Goal: Task Accomplishment & Management: Manage account settings

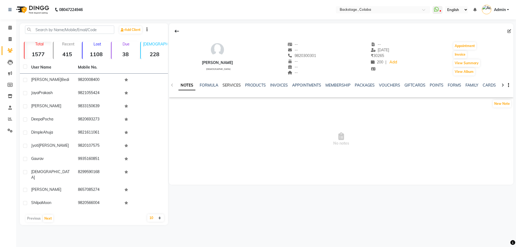
click at [228, 84] on link "SERVICES" at bounding box center [231, 85] width 18 height 5
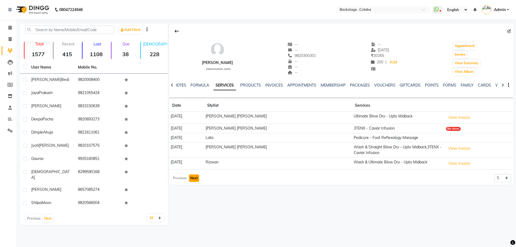
click at [195, 179] on button "Next" at bounding box center [194, 178] width 10 height 8
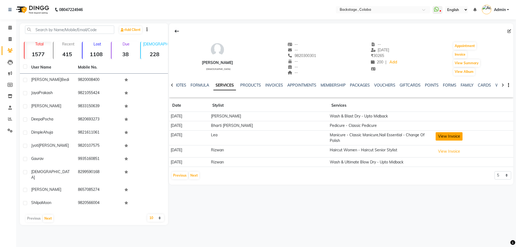
click at [451, 132] on button "View Invoice" at bounding box center [448, 136] width 27 height 8
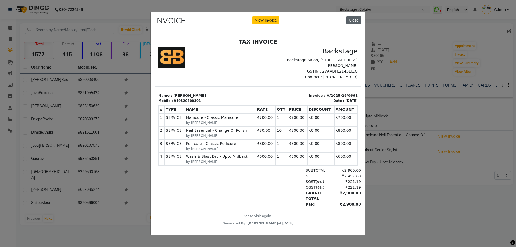
click at [351, 16] on button "Close" at bounding box center [353, 20] width 15 height 8
